Goal: Information Seeking & Learning: Find specific fact

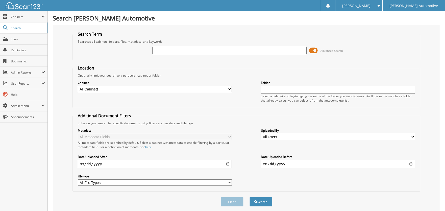
click at [212, 50] on input "text" at bounding box center [229, 51] width 154 height 8
type input "113032"
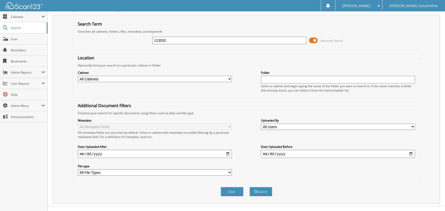
scroll to position [16, 0]
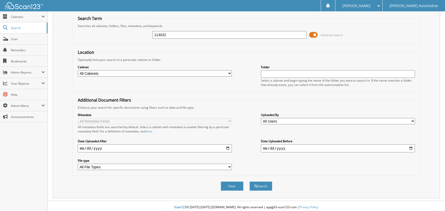
click at [211, 71] on select "All Cabinets A/P A/R ACCOUNTING DOCUMENTS AIRPLANE ALS ACCOUNTING ALS TITLES" at bounding box center [155, 73] width 154 height 6
select select "19321"
click at [78, 70] on select "All Cabinets A/P A/R ACCOUNTING DOCUMENTS AIRPLANE ALS ACCOUNTING ALS TITLES" at bounding box center [155, 73] width 154 height 6
click at [265, 185] on button "Search" at bounding box center [261, 186] width 23 height 9
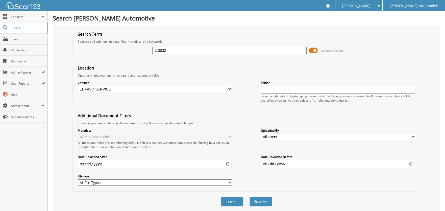
click at [230, 90] on select "All Cabinets A/P A/R ACCOUNTING DOCUMENTS AIRPLANE ALS ACCOUNTING ALS TITLES" at bounding box center [155, 89] width 154 height 6
select select
click at [78, 86] on select "All Cabinets A/P A/R ACCOUNTING DOCUMENTS AIRPLANE ALS ACCOUNTING ALS TITLES" at bounding box center [155, 89] width 154 height 6
click at [264, 199] on button "Search" at bounding box center [261, 201] width 23 height 9
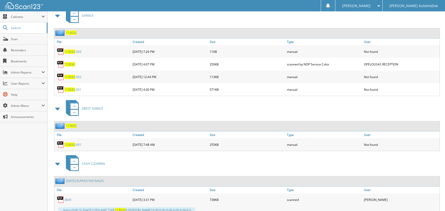
scroll to position [329, 0]
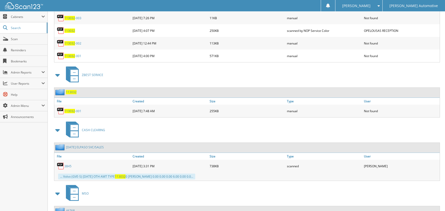
click at [67, 164] on link "3845" at bounding box center [67, 166] width 7 height 4
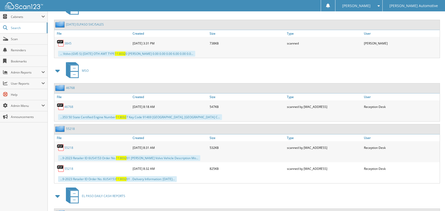
scroll to position [455, 0]
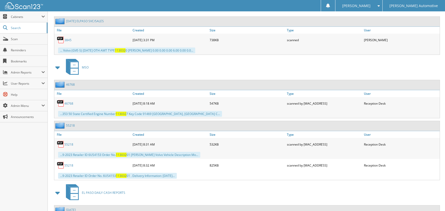
click at [57, 64] on span at bounding box center [57, 67] width 7 height 9
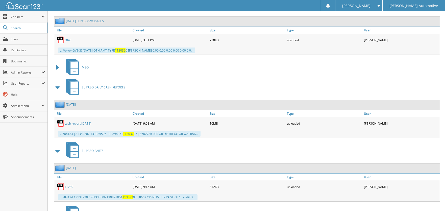
click at [58, 83] on span at bounding box center [57, 87] width 7 height 9
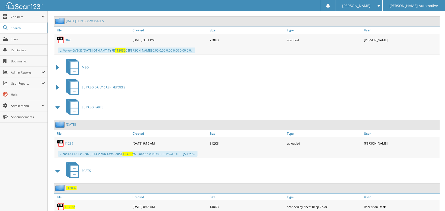
click at [58, 103] on span at bounding box center [57, 107] width 7 height 9
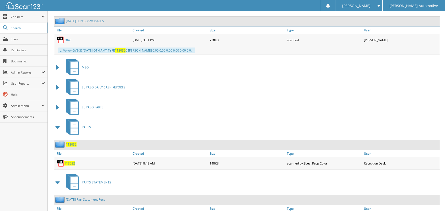
click at [69, 161] on span "113032" at bounding box center [69, 163] width 11 height 4
